Goal: Navigation & Orientation: Find specific page/section

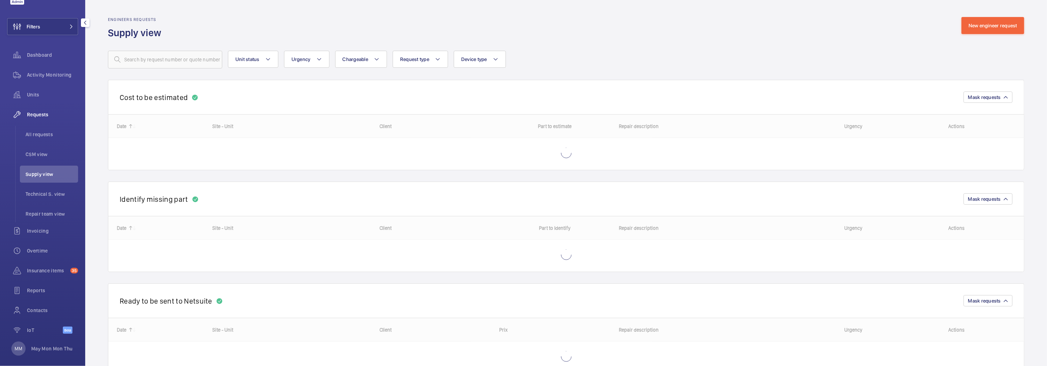
scroll to position [34, 0]
click at [44, 342] on p "May Mon Mon Thu" at bounding box center [51, 342] width 41 height 7
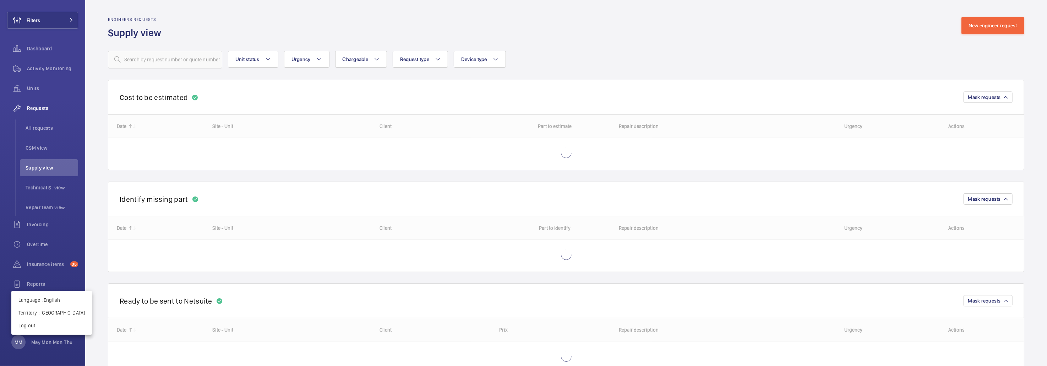
click at [635, 51] on div at bounding box center [523, 183] width 1047 height 366
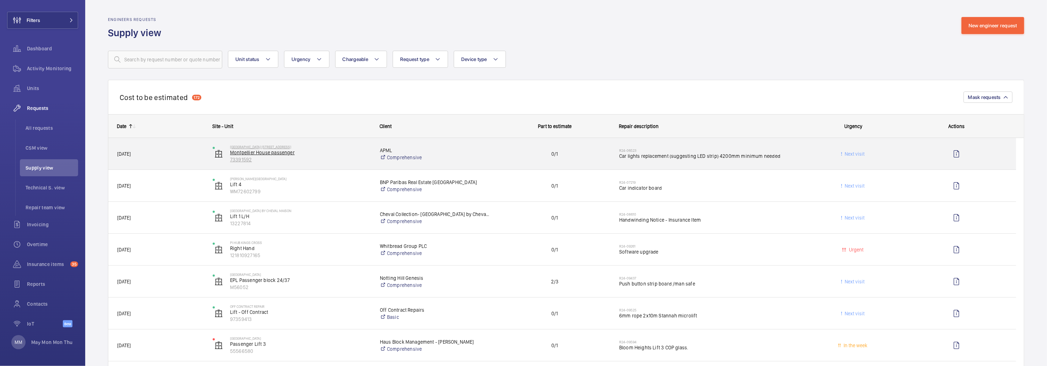
click at [331, 161] on p "73391592" at bounding box center [300, 159] width 141 height 7
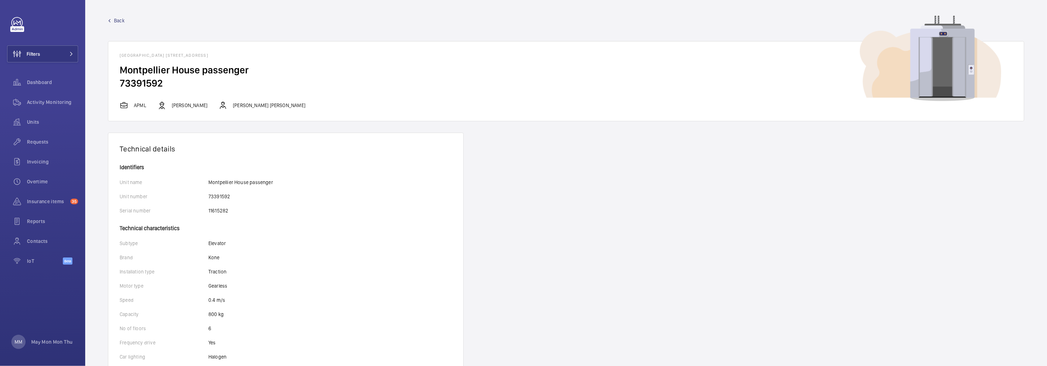
click at [118, 19] on span "Back" at bounding box center [119, 20] width 11 height 7
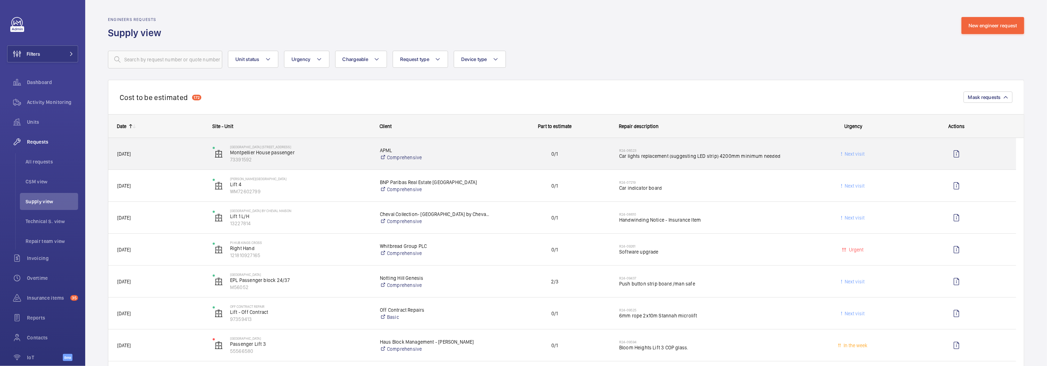
click at [809, 157] on div "Next visit" at bounding box center [849, 154] width 95 height 22
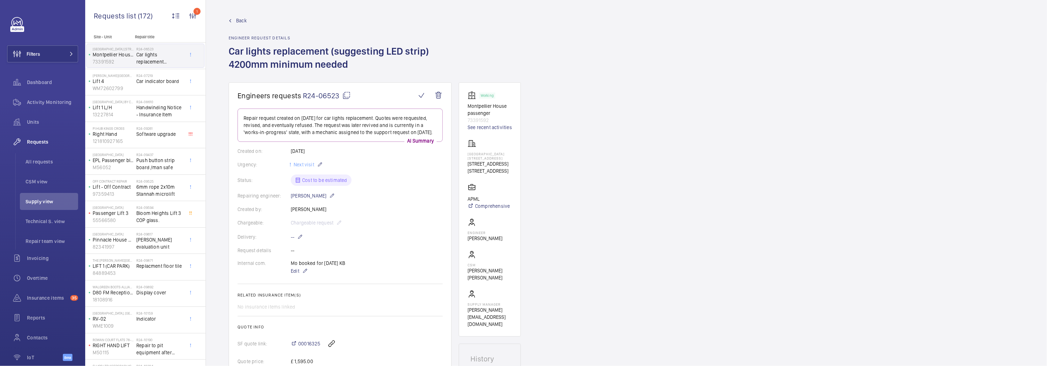
click at [230, 19] on mat-icon at bounding box center [230, 20] width 3 height 3
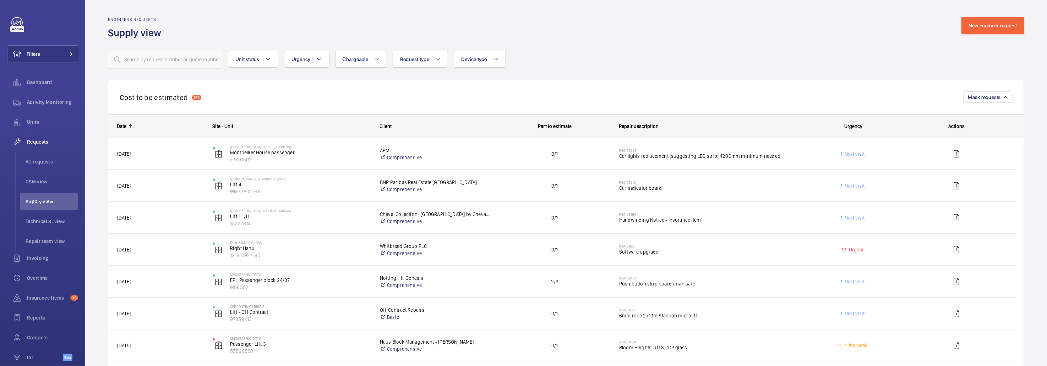
click at [701, 32] on div "Engineers requests Supply view New engineer request" at bounding box center [566, 28] width 916 height 22
click at [256, 66] on button "Unit status" at bounding box center [253, 59] width 50 height 17
click at [326, 58] on button "Urgency" at bounding box center [306, 59] width 45 height 17
click at [365, 55] on button "Chargeable" at bounding box center [361, 59] width 52 height 17
click at [430, 59] on button "Request type" at bounding box center [420, 59] width 55 height 17
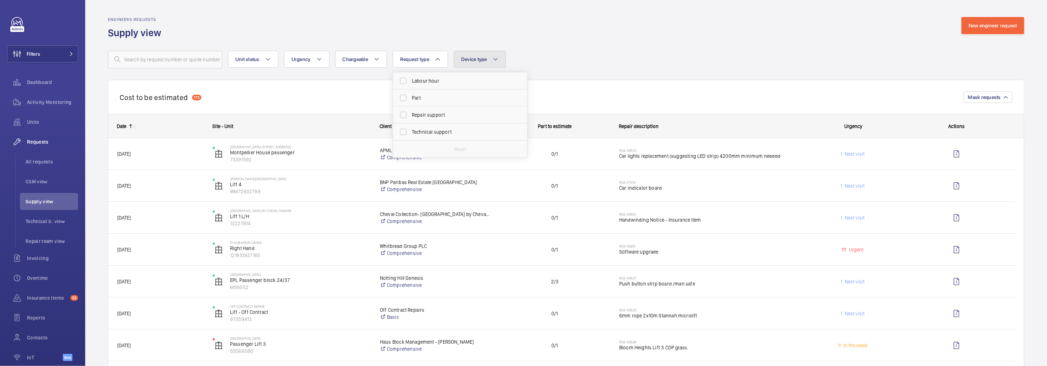
click at [480, 59] on span "Device type" at bounding box center [474, 59] width 26 height 6
click at [341, 62] on button "Chargeable" at bounding box center [361, 59] width 52 height 17
click at [260, 31] on div "Engineers requests Supply view New engineer request" at bounding box center [566, 28] width 916 height 22
click at [44, 180] on span "CSM view" at bounding box center [52, 181] width 53 height 7
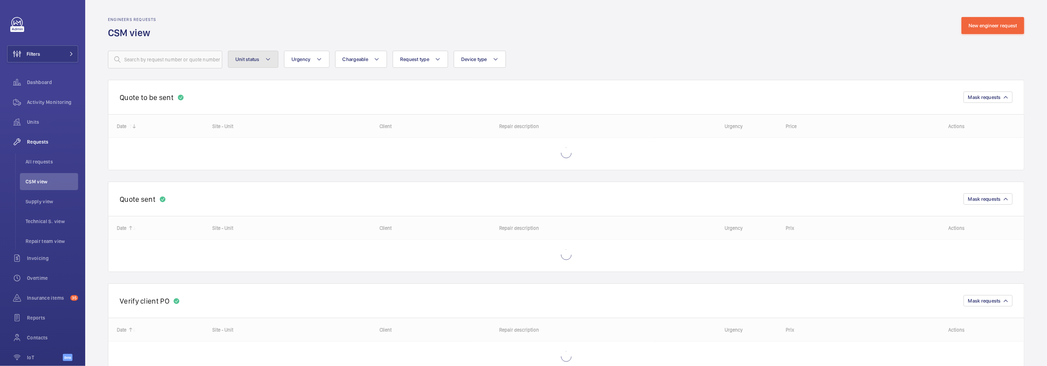
click at [254, 52] on button "Unit status" at bounding box center [253, 59] width 50 height 17
click at [426, 59] on span "Request type" at bounding box center [414, 59] width 29 height 6
click at [489, 57] on button "Device type" at bounding box center [480, 59] width 52 height 17
click at [580, 53] on div "Unit status Urgency Chargeable Request type Device type Doors Lift Escalator Fi…" at bounding box center [566, 60] width 916 height 18
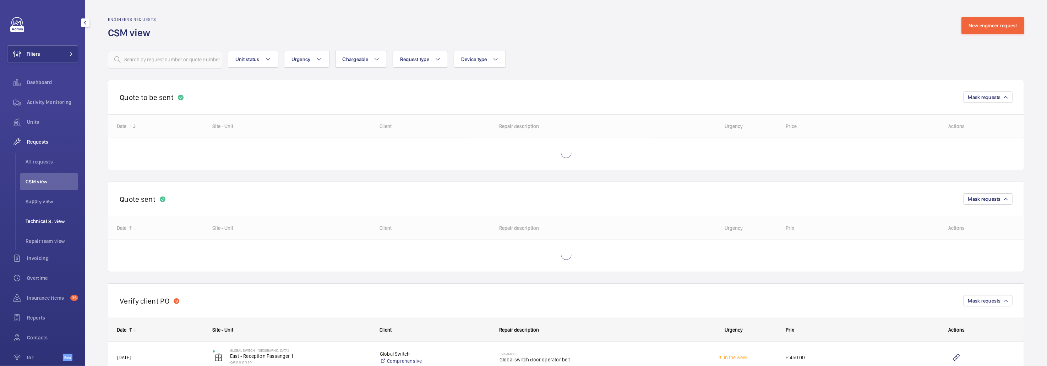
click at [61, 219] on span "Technical S. view" at bounding box center [52, 221] width 53 height 7
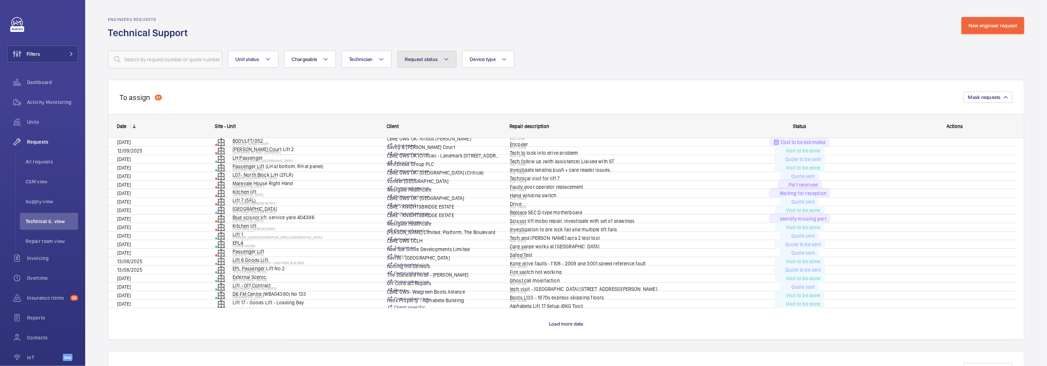
click at [447, 60] on mat-icon at bounding box center [446, 59] width 6 height 9
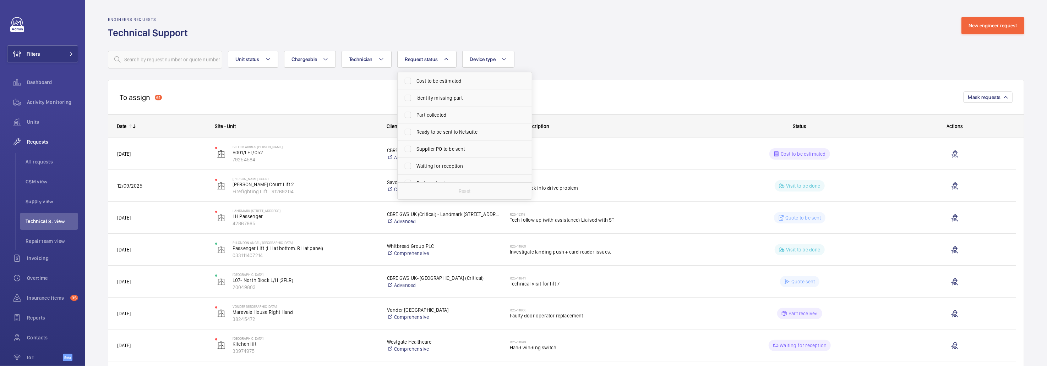
click at [570, 58] on div "Unit status Chargeable Technician Request status Cost to be estimated Identify …" at bounding box center [566, 60] width 916 height 18
click at [51, 243] on span "Repair team view" at bounding box center [52, 241] width 53 height 7
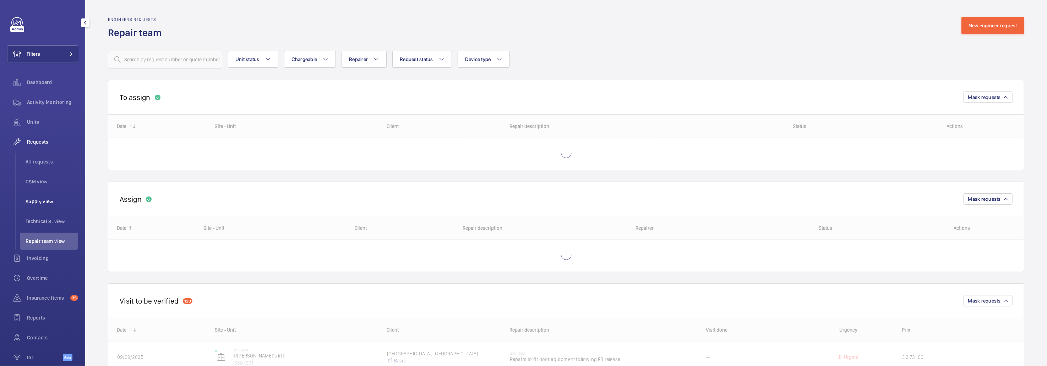
click at [44, 198] on span "Supply view" at bounding box center [52, 201] width 53 height 7
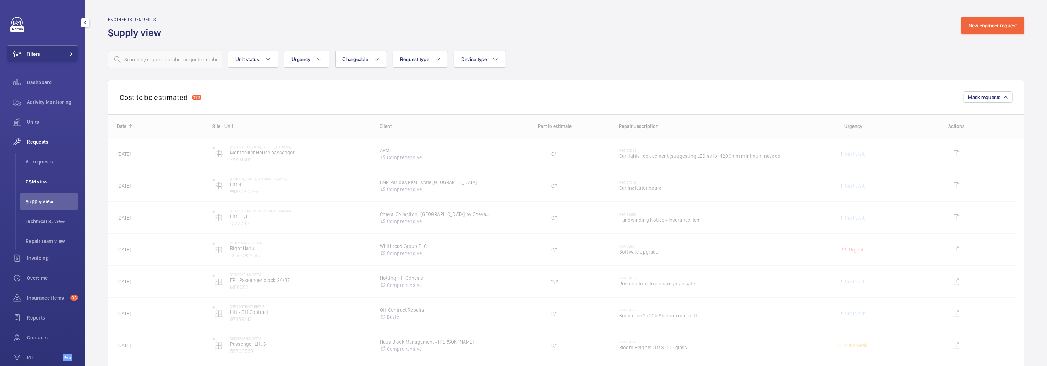
click at [45, 185] on span "CSM view" at bounding box center [52, 181] width 53 height 7
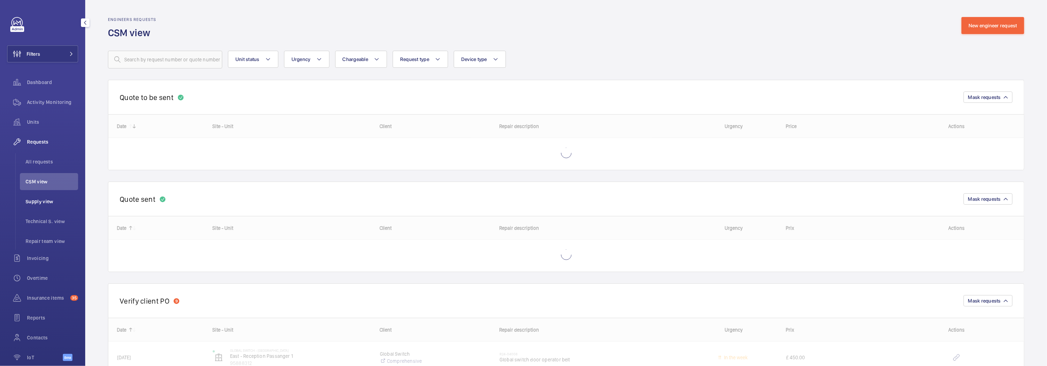
click at [40, 201] on span "Supply view" at bounding box center [52, 201] width 53 height 7
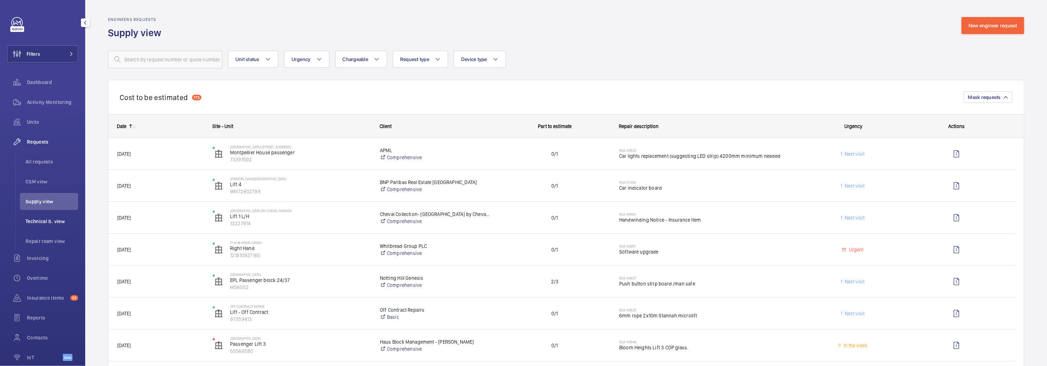
click at [34, 219] on span "Technical S. view" at bounding box center [52, 221] width 53 height 7
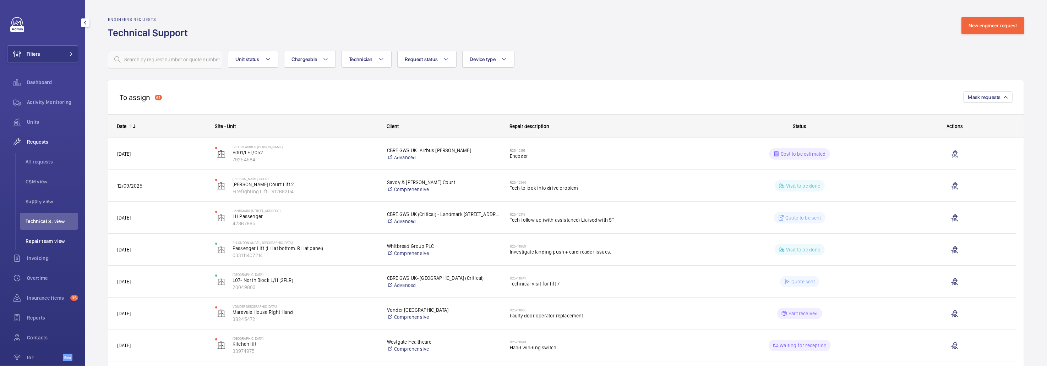
click at [47, 241] on span "Repair team view" at bounding box center [52, 241] width 53 height 7
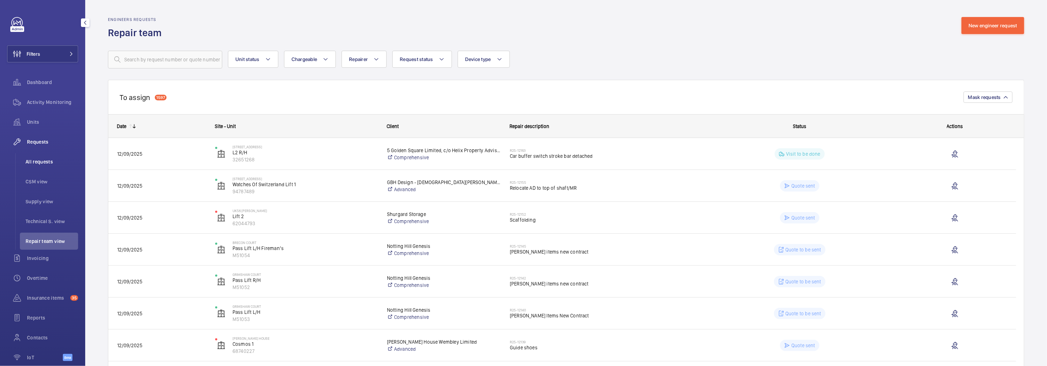
click at [44, 164] on span "All requests" at bounding box center [52, 161] width 53 height 7
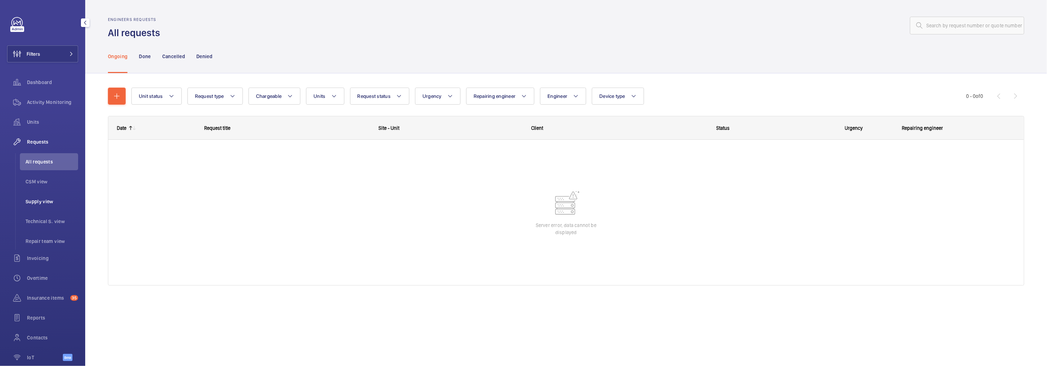
click at [40, 195] on li "Supply view" at bounding box center [49, 201] width 58 height 17
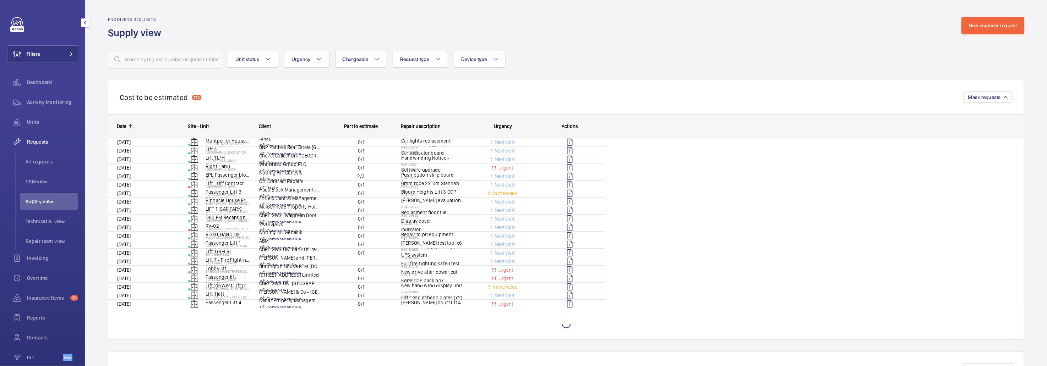
click at [38, 200] on span "Supply view" at bounding box center [52, 201] width 53 height 7
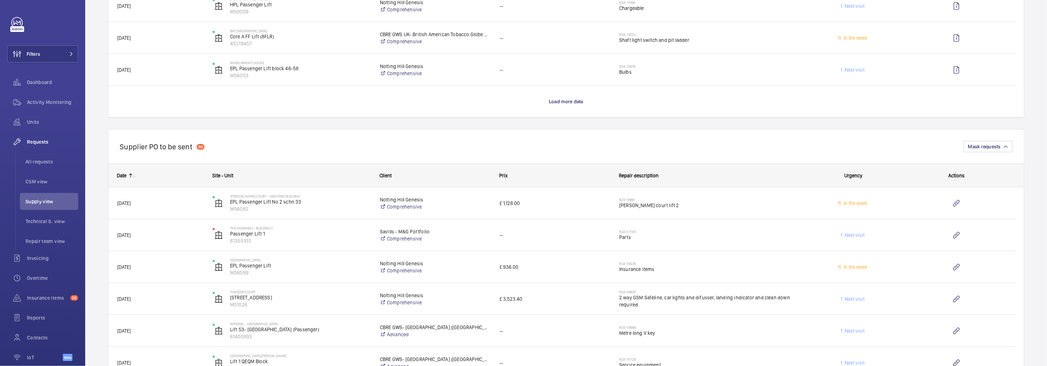
scroll to position [2183, 0]
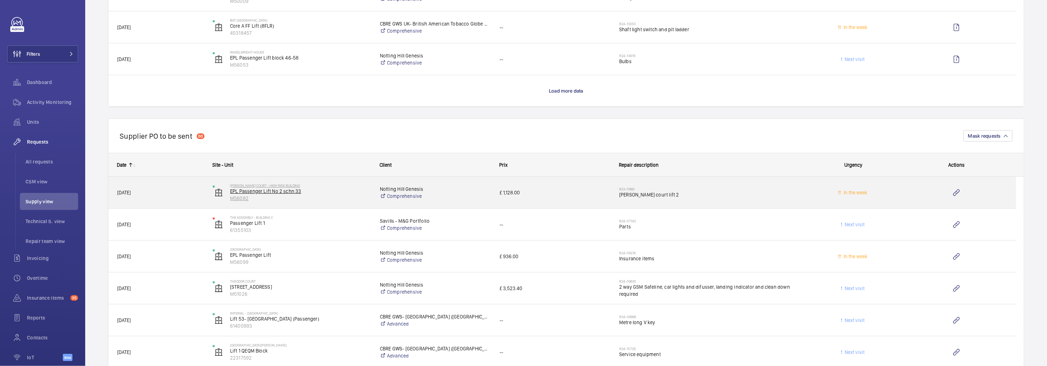
click at [359, 191] on p "EPL Passenger Lift No 2 schn 33" at bounding box center [300, 191] width 141 height 7
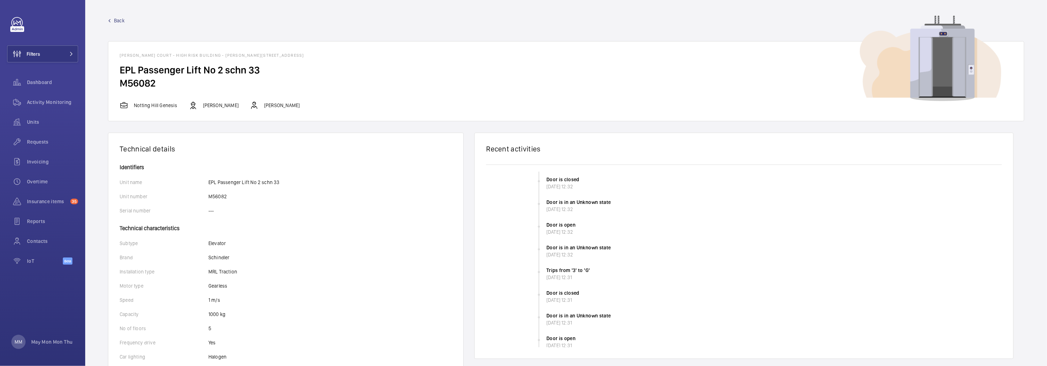
click at [118, 19] on span "Back" at bounding box center [119, 20] width 11 height 7
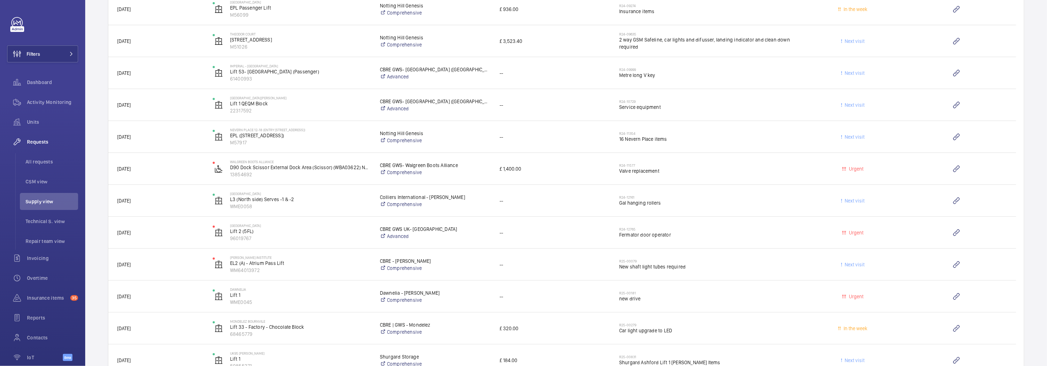
scroll to position [2121, 0]
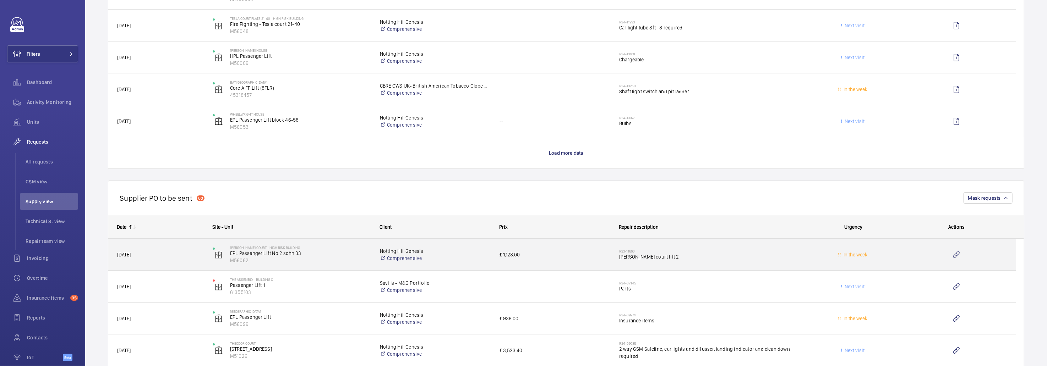
click at [565, 252] on span "£ 1,128.00" at bounding box center [555, 255] width 110 height 8
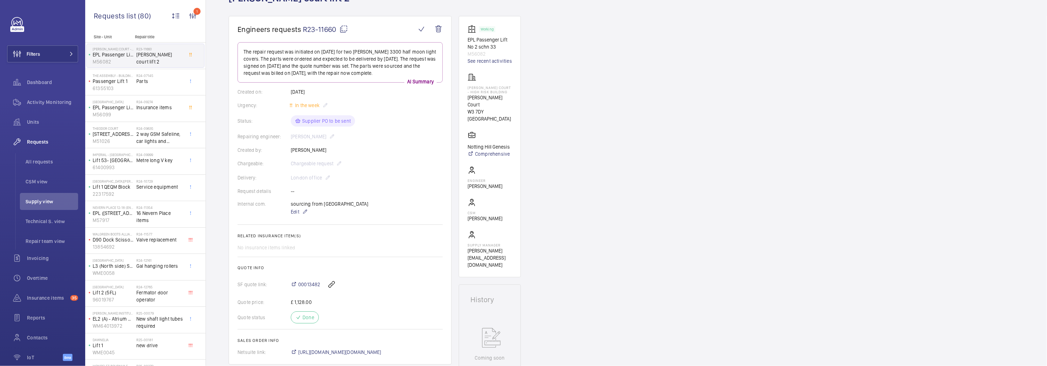
scroll to position [106, 0]
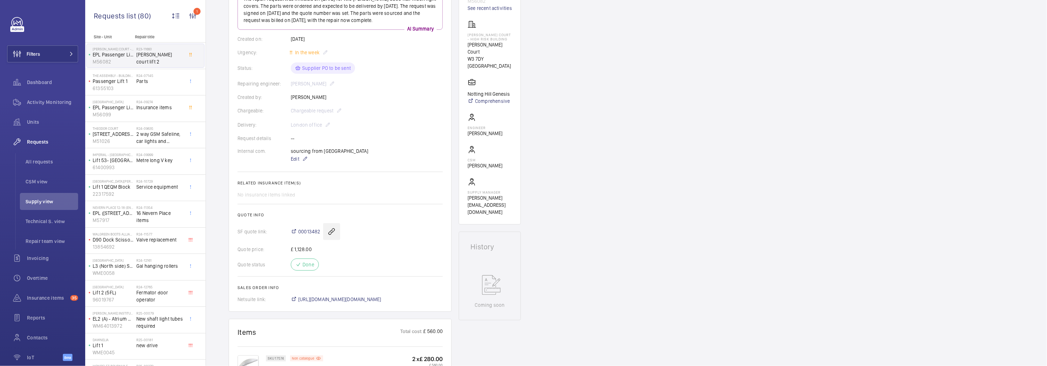
click at [333, 229] on wm-front-icon-button at bounding box center [331, 231] width 17 height 17
click at [303, 229] on span "00013482" at bounding box center [309, 231] width 22 height 7
click at [51, 201] on span "Supply view" at bounding box center [52, 201] width 53 height 7
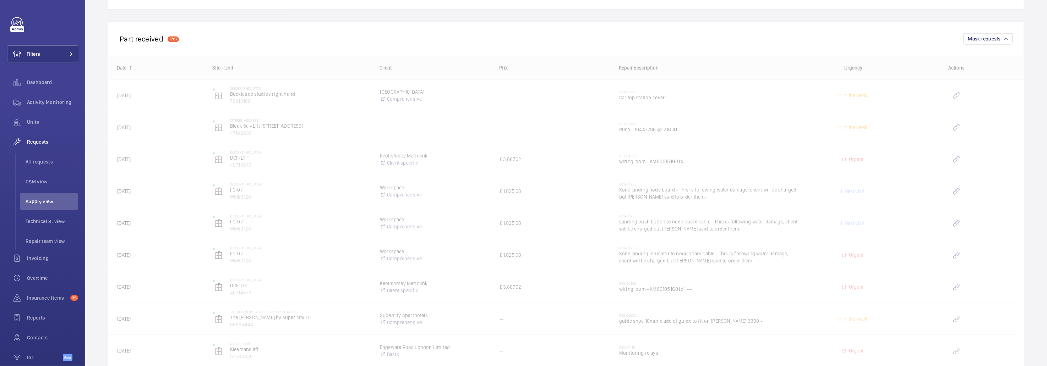
scroll to position [3663, 0]
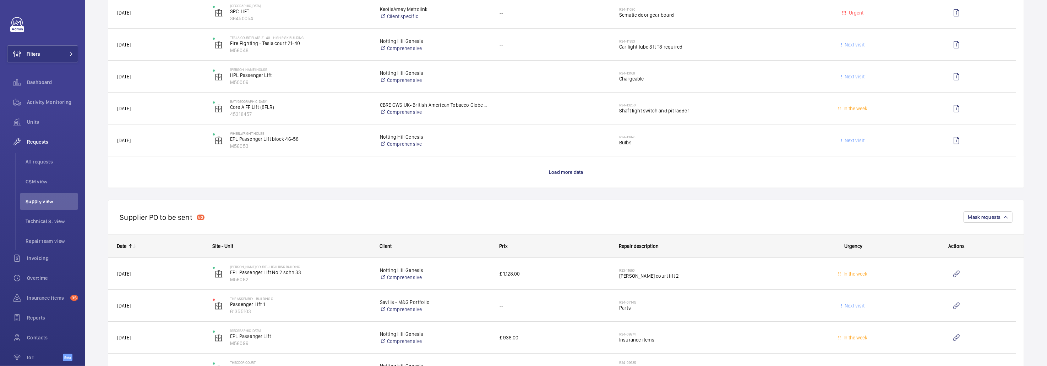
scroll to position [2070, 0]
